Goal: Check status: Check status

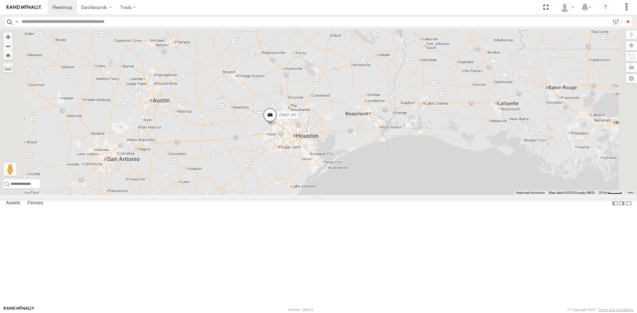
drag, startPoint x: 432, startPoint y: 191, endPoint x: 268, endPoint y: 205, distance: 164.0
click at [268, 195] on div "23467 4G" at bounding box center [318, 112] width 637 height 166
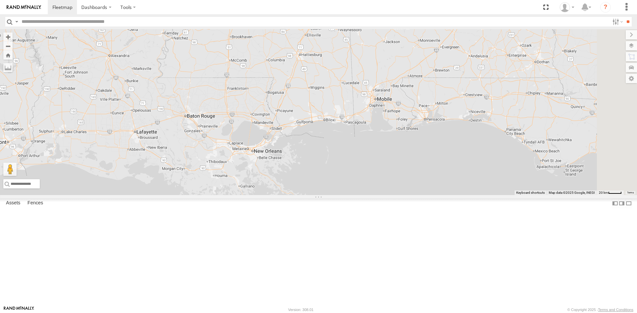
drag, startPoint x: 350, startPoint y: 197, endPoint x: 275, endPoint y: 199, distance: 75.3
click at [270, 195] on div "23467 4G" at bounding box center [318, 112] width 637 height 166
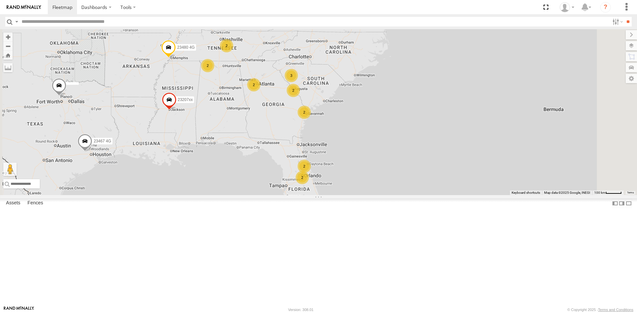
drag, startPoint x: 390, startPoint y: 199, endPoint x: 368, endPoint y: 203, distance: 22.4
click at [368, 195] on div "23467 4G 2 2 2 23207 NEW 2 23207xx 2 2 3 2 23480 4G 2" at bounding box center [318, 112] width 637 height 166
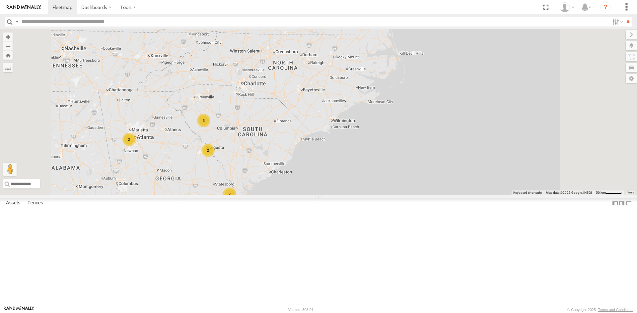
drag, startPoint x: 300, startPoint y: 127, endPoint x: 286, endPoint y: 212, distance: 85.7
click at [214, 157] on div "2" at bounding box center [207, 150] width 13 height 13
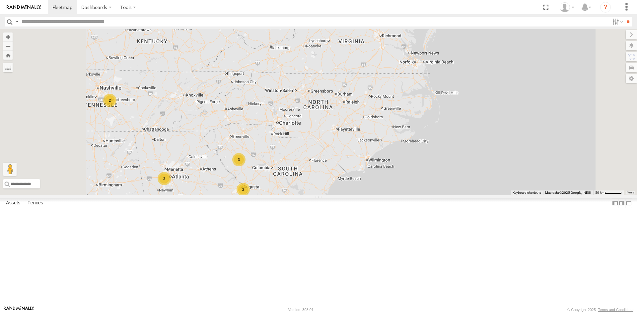
drag, startPoint x: 281, startPoint y: 131, endPoint x: 328, endPoint y: 183, distance: 69.7
click at [331, 184] on div "2 2 2 2 2 3 2" at bounding box center [318, 112] width 637 height 166
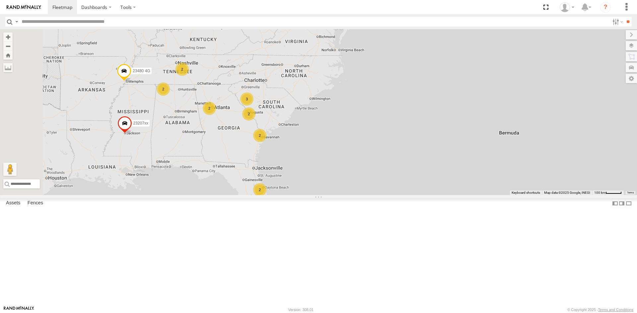
drag, startPoint x: 264, startPoint y: 132, endPoint x: 308, endPoint y: 116, distance: 46.6
click at [304, 121] on div "2 2 2 23207 NEW 2 23207xx 2 2 3 2 23480 4G 2" at bounding box center [318, 112] width 637 height 166
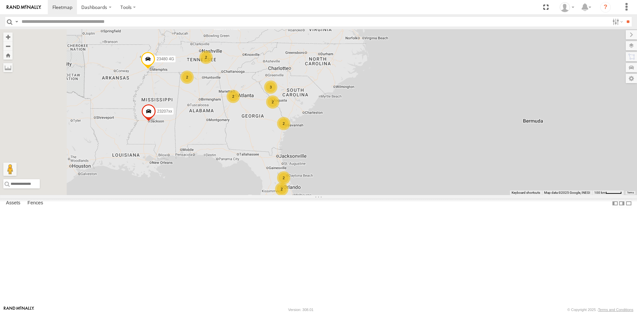
drag, startPoint x: 282, startPoint y: 123, endPoint x: 312, endPoint y: 119, distance: 30.9
click at [312, 119] on div "2 2 2 23207 NEW 2 23207xx 2 2 3 2 23480 4G 2" at bounding box center [318, 112] width 637 height 166
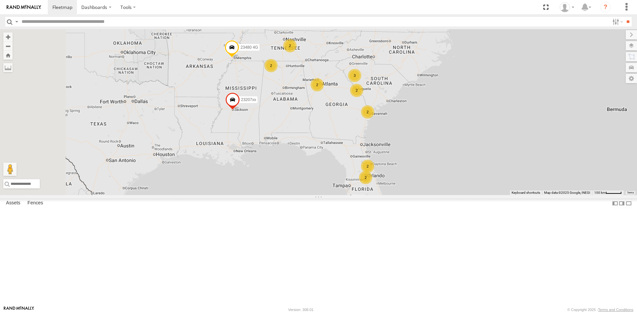
drag, startPoint x: 219, startPoint y: 122, endPoint x: 257, endPoint y: 120, distance: 37.2
click at [257, 120] on div "2 2 2 23207 NEW 2 23207xx 2 2 3 2 23480 4G 2" at bounding box center [318, 112] width 637 height 166
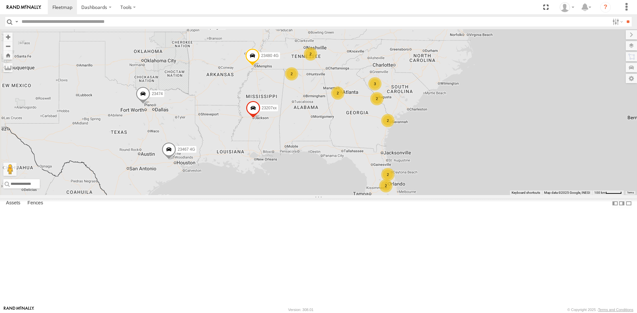
drag, startPoint x: 260, startPoint y: 155, endPoint x: 275, endPoint y: 164, distance: 18.3
click at [275, 164] on div "2 2 2 23207 NEW 2 23207xx 2 2 3 2 23480 4G 2 23467 4G 23474" at bounding box center [318, 112] width 637 height 166
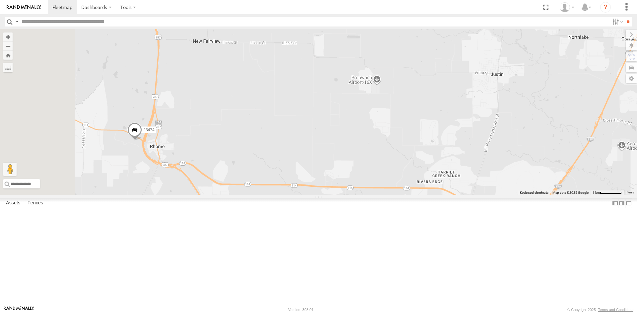
drag, startPoint x: 186, startPoint y: 215, endPoint x: 227, endPoint y: 214, distance: 41.1
click at [227, 195] on div "23207 NEW 23207xx 23480 4G 23467 4G 23474" at bounding box center [318, 112] width 637 height 166
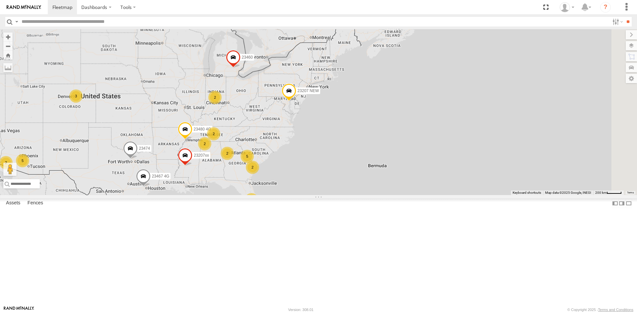
drag, startPoint x: 407, startPoint y: 147, endPoint x: 312, endPoint y: 195, distance: 107.5
click at [285, 195] on div "23474 4 5 18 23207 NEW 2 23207xx 2 5 2 2 23480 4G 2 3 23460 2 23467 4G" at bounding box center [318, 112] width 637 height 166
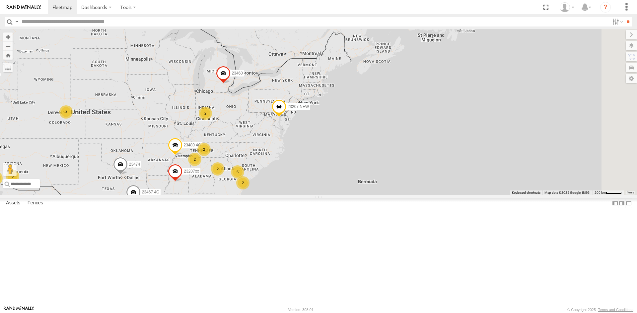
drag, startPoint x: 356, startPoint y: 165, endPoint x: 352, endPoint y: 175, distance: 10.2
click at [349, 175] on div "23474 4 5 18 23207 NEW 2 23207xx 2 5 2 2 23480 4G 2 3 23460 2 23467 4G" at bounding box center [318, 112] width 637 height 166
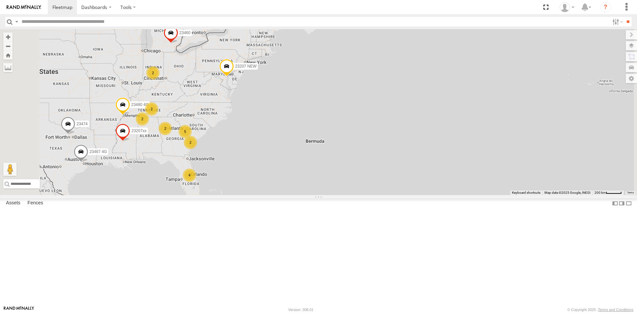
drag, startPoint x: 238, startPoint y: 153, endPoint x: 319, endPoint y: 104, distance: 94.3
click at [319, 104] on div "23474 23207 NEW 23207xx 23480 4G 23460 23467 4G 4 5 2 2 2 2 2" at bounding box center [318, 112] width 637 height 166
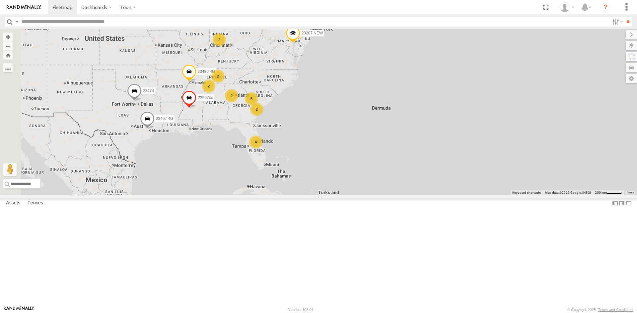
drag, startPoint x: 231, startPoint y: 180, endPoint x: 249, endPoint y: 170, distance: 20.2
click at [173, 121] on span "23467 4G" at bounding box center [165, 118] width 18 height 5
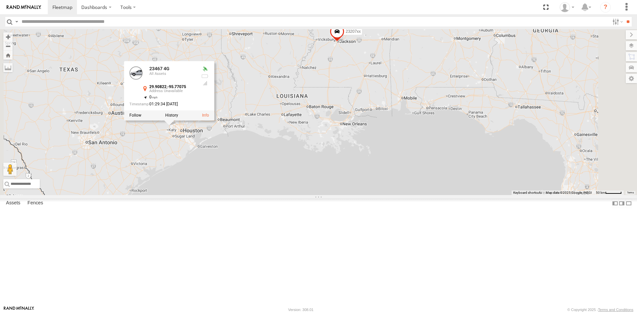
click at [319, 178] on div "23474 23207 NEW 23207xx 23480 4G 23460 23467 4G 23467 4G All Assets 29.90822 , …" at bounding box center [318, 112] width 637 height 166
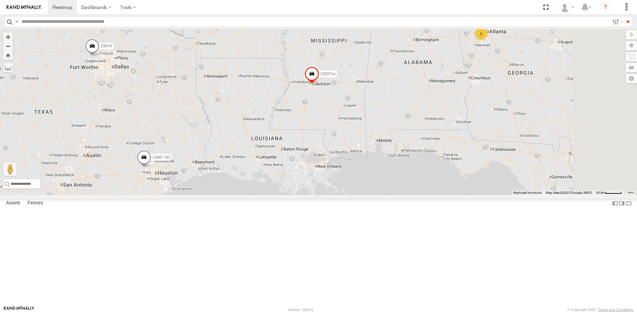
drag, startPoint x: 421, startPoint y: 80, endPoint x: 362, endPoint y: 168, distance: 106.3
click at [319, 85] on span at bounding box center [311, 76] width 15 height 18
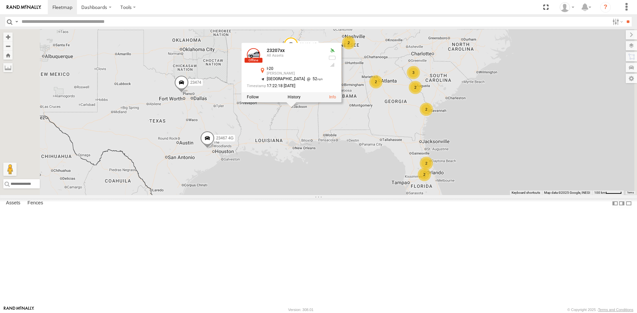
click at [469, 100] on div "23207xx 23467 4G 23474 23207xx All Assets I-20 [PERSON_NAME] 32.27642 , -90.208…" at bounding box center [318, 112] width 637 height 166
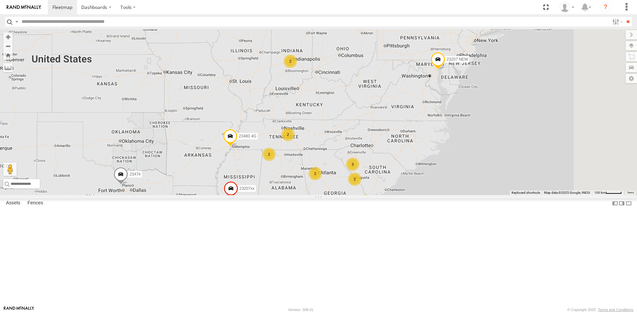
drag, startPoint x: 434, startPoint y: 93, endPoint x: 372, endPoint y: 189, distance: 114.5
click at [294, 141] on div "2" at bounding box center [287, 134] width 13 height 13
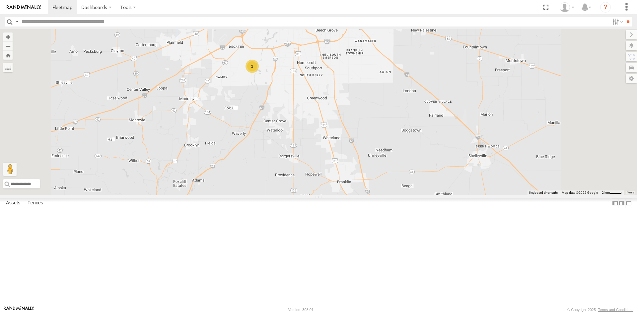
drag, startPoint x: 335, startPoint y: 98, endPoint x: 300, endPoint y: 99, distance: 35.2
click at [320, 129] on div "23207xx 23467 4G 23474 23480 4G 23207 NEW 23460 2" at bounding box center [318, 112] width 637 height 166
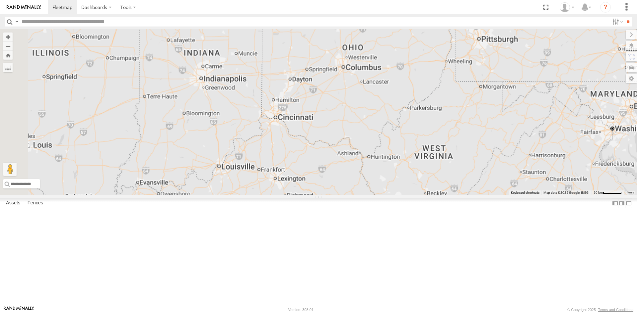
click at [312, 125] on div at bounding box center [318, 112] width 637 height 166
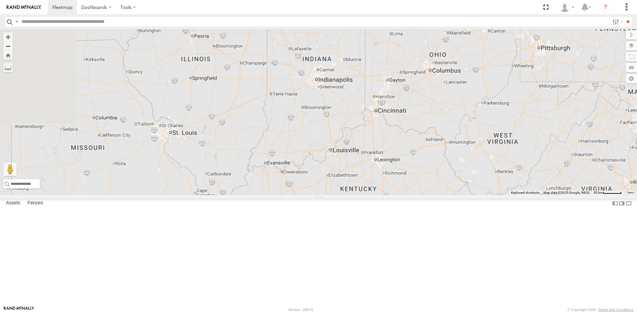
drag, startPoint x: 376, startPoint y: 121, endPoint x: 320, endPoint y: 118, distance: 56.4
click at [378, 120] on div at bounding box center [318, 112] width 637 height 166
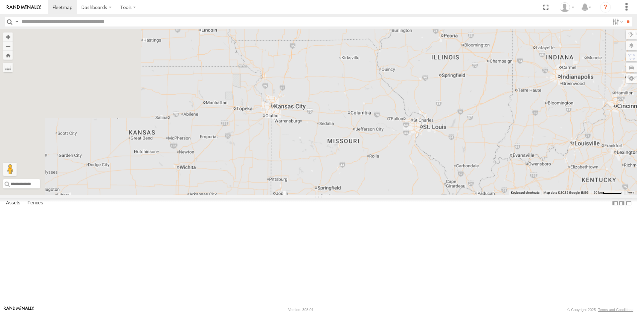
drag, startPoint x: 356, startPoint y: 118, endPoint x: 371, endPoint y: 118, distance: 14.6
click at [403, 117] on div at bounding box center [318, 112] width 637 height 166
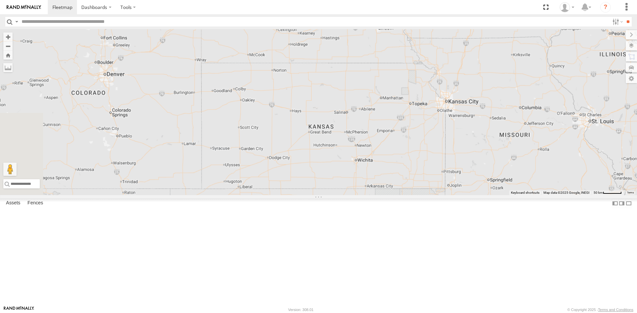
drag, startPoint x: 400, startPoint y: 118, endPoint x: 413, endPoint y: 121, distance: 12.8
click at [412, 118] on div at bounding box center [318, 112] width 637 height 166
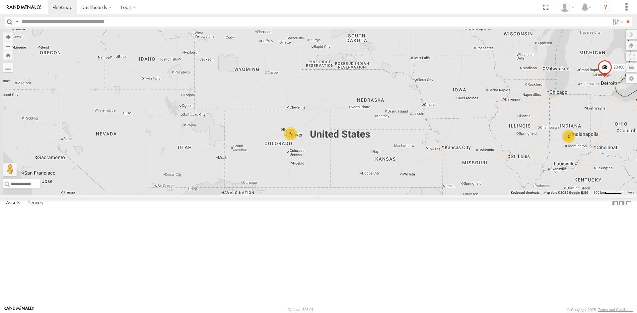
drag, startPoint x: 290, startPoint y: 130, endPoint x: 367, endPoint y: 150, distance: 79.4
click at [359, 192] on div "2 23207xx 2 3 2 23480 4G 2 3 23460 2 23474 2" at bounding box center [318, 112] width 637 height 166
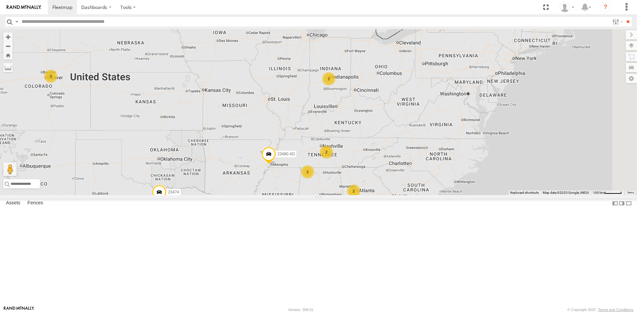
drag, startPoint x: 359, startPoint y: 197, endPoint x: 146, endPoint y: 143, distance: 219.4
click at [146, 143] on main "← Move left → Move right ↑ Move up ↓ Move down + Zoom in - Zoom out Home Jump l…" at bounding box center [318, 167] width 637 height 277
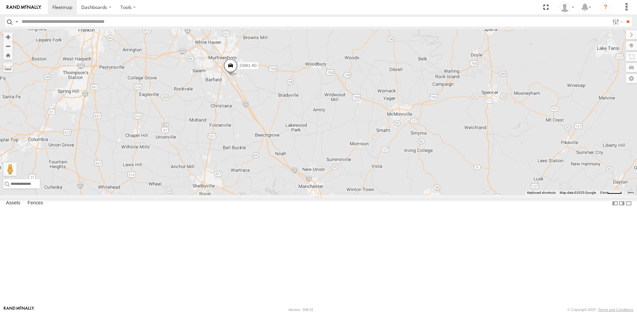
drag, startPoint x: 264, startPoint y: 134, endPoint x: 368, endPoint y: 130, distance: 103.8
click at [365, 132] on div "23461 4G" at bounding box center [318, 112] width 637 height 166
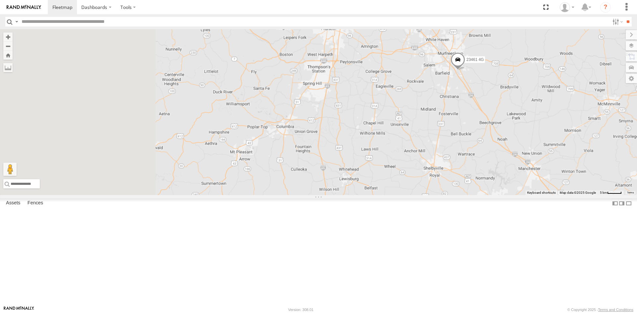
drag, startPoint x: 322, startPoint y: 119, endPoint x: 308, endPoint y: 119, distance: 13.9
click at [322, 119] on div "23461 4G" at bounding box center [318, 112] width 637 height 166
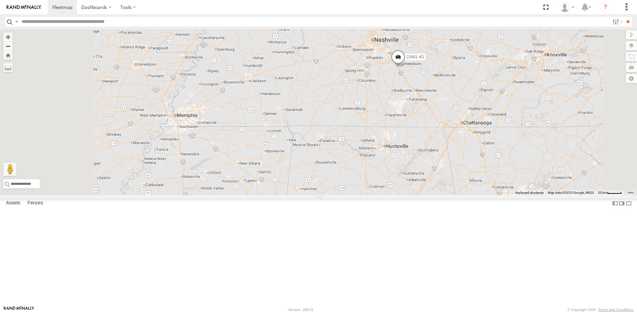
drag, startPoint x: 281, startPoint y: 110, endPoint x: 257, endPoint y: 107, distance: 24.3
click at [328, 112] on div "23461 4G" at bounding box center [318, 112] width 637 height 166
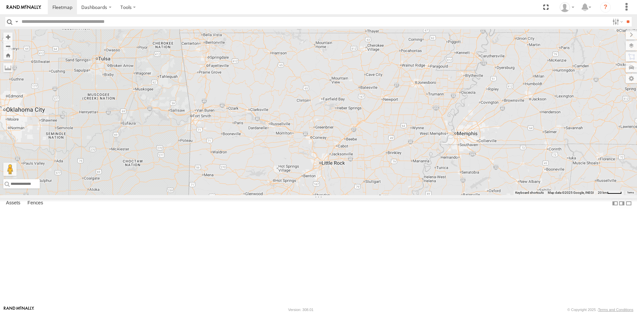
drag, startPoint x: 257, startPoint y: 107, endPoint x: 300, endPoint y: 133, distance: 49.9
click at [299, 133] on div "23461 4G" at bounding box center [318, 112] width 637 height 166
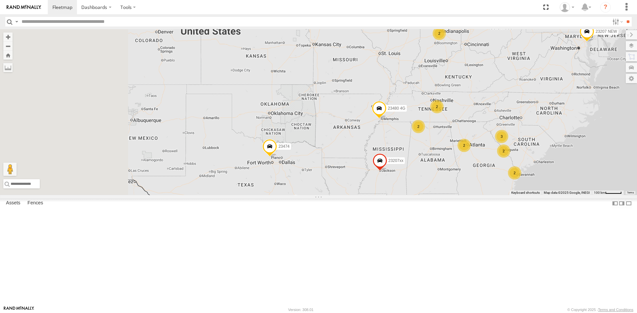
drag, startPoint x: 396, startPoint y: 146, endPoint x: 384, endPoint y: 150, distance: 12.4
click at [416, 150] on div "2 2 2 23207 NEW 2 23207xx 2 2 3 2 23480 4G 2 23467 4G 23474" at bounding box center [318, 112] width 637 height 166
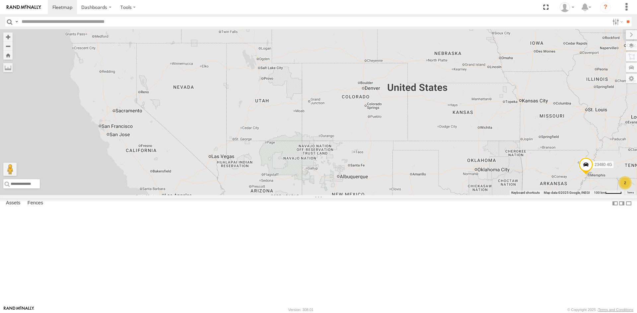
drag, startPoint x: 384, startPoint y: 150, endPoint x: 355, endPoint y: 171, distance: 35.5
click at [355, 171] on div "2 2 2 23207 NEW 2 23207xx 2 2 3 2 23480 4G 2 23467 4G 23474" at bounding box center [318, 112] width 637 height 166
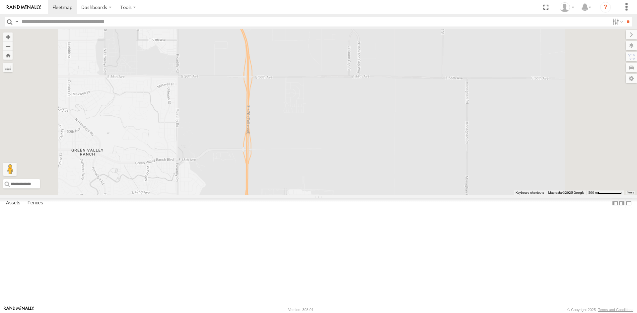
drag, startPoint x: 428, startPoint y: 81, endPoint x: 414, endPoint y: 133, distance: 54.6
click at [414, 133] on div "23207 NEW 23207xx 23480 4G 23467 4G 23474 23460 NEW 23465 4G 23335 4G/Active" at bounding box center [318, 112] width 637 height 166
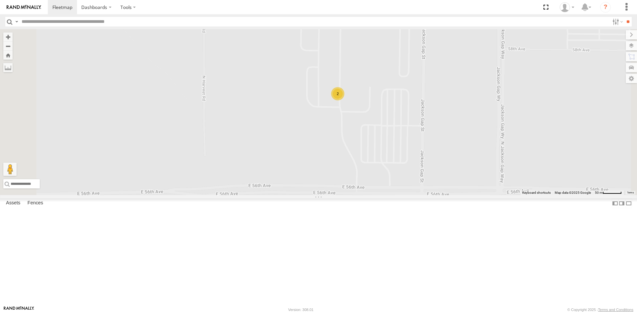
click at [344, 100] on div "2" at bounding box center [337, 93] width 13 height 13
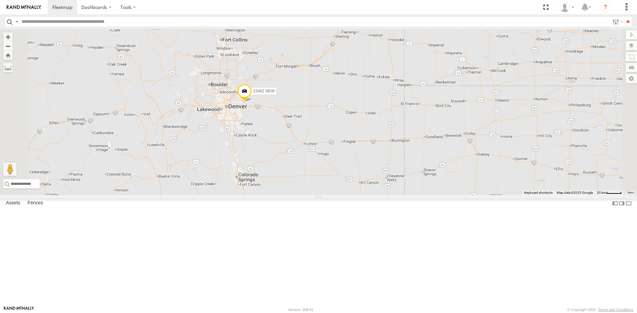
drag, startPoint x: 283, startPoint y: 153, endPoint x: 321, endPoint y: 149, distance: 38.3
click at [329, 150] on div "23462 23462 NEW" at bounding box center [318, 112] width 637 height 166
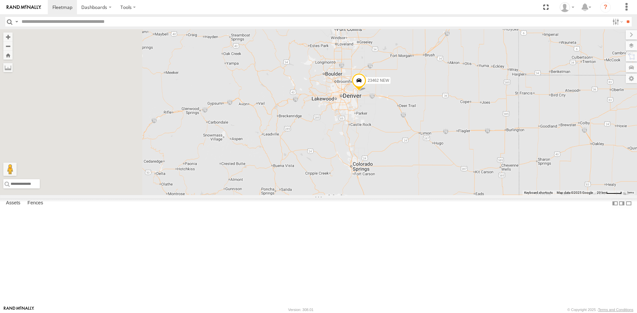
drag, startPoint x: 300, startPoint y: 148, endPoint x: 393, endPoint y: 143, distance: 93.0
click at [393, 143] on div "23462 23462 NEW" at bounding box center [318, 112] width 637 height 166
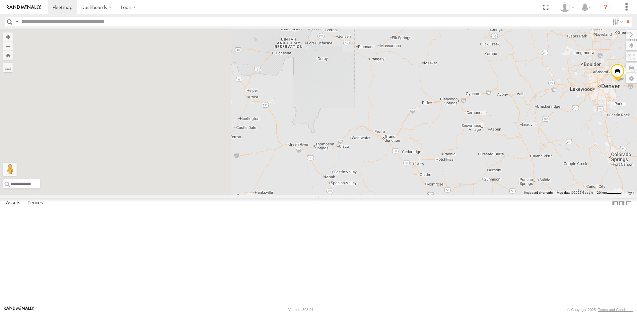
drag, startPoint x: 370, startPoint y: 147, endPoint x: 393, endPoint y: 147, distance: 22.9
click at [417, 142] on div "23462 23462 NEW" at bounding box center [318, 112] width 637 height 166
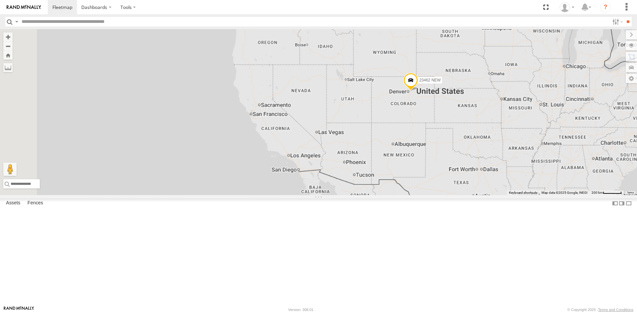
click at [339, 151] on div "23462 23462 NEW" at bounding box center [318, 112] width 637 height 166
